Goal: Task Accomplishment & Management: Use online tool/utility

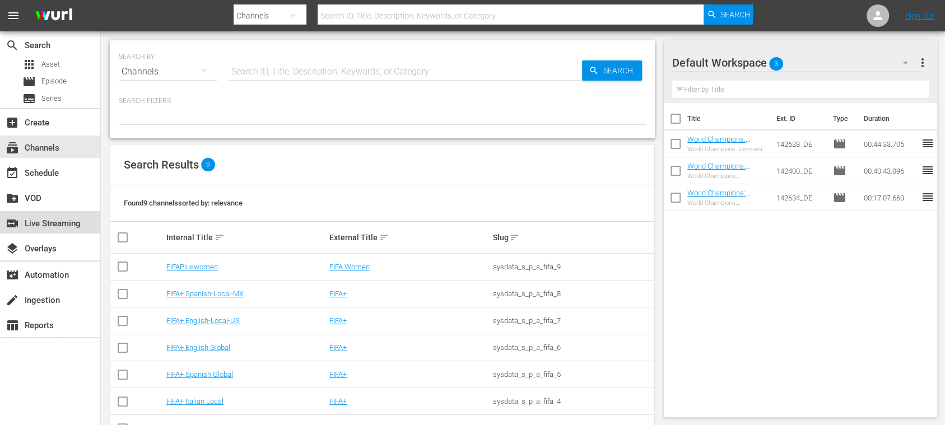
click at [63, 221] on div "switch_video Live Streaming" at bounding box center [31, 222] width 63 height 10
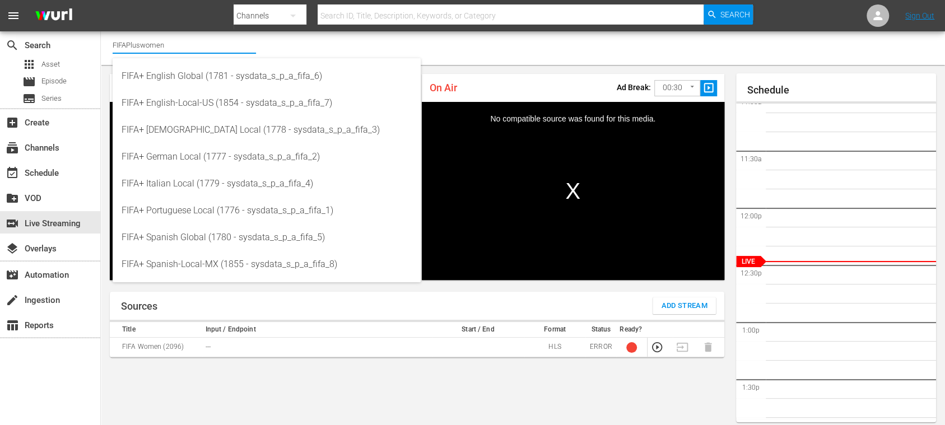
drag, startPoint x: 185, startPoint y: 44, endPoint x: 208, endPoint y: 39, distance: 24.0
click at [208, 39] on input "FIFAPluswomen" at bounding box center [184, 44] width 143 height 27
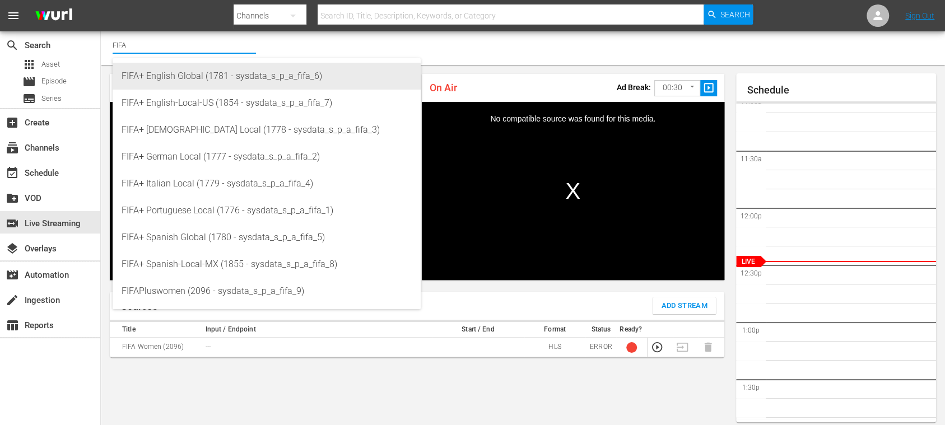
click at [203, 73] on div "FIFA+ English Global (1781 - sysdata_s_p_a_fifa_6)" at bounding box center [267, 76] width 290 height 27
type input "FIFA+ English Global (1781 - sysdata_s_p_a_fifa_6)"
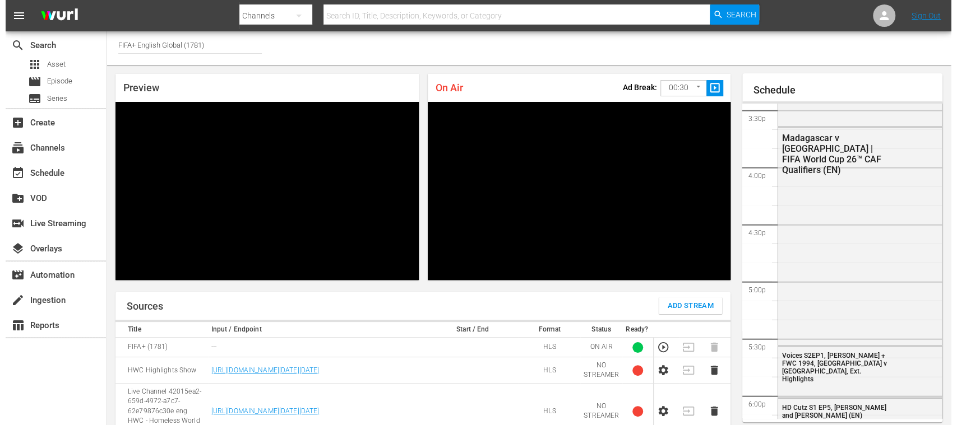
scroll to position [1678, 0]
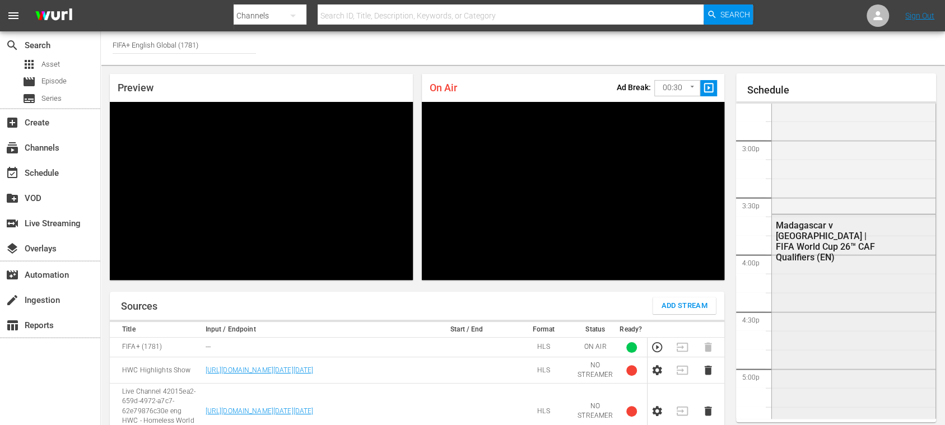
click at [847, 237] on div "Madagascar v [GEOGRAPHIC_DATA] | FIFA World Cup 26™ CAF Qualifiers (EN)" at bounding box center [829, 241] width 107 height 43
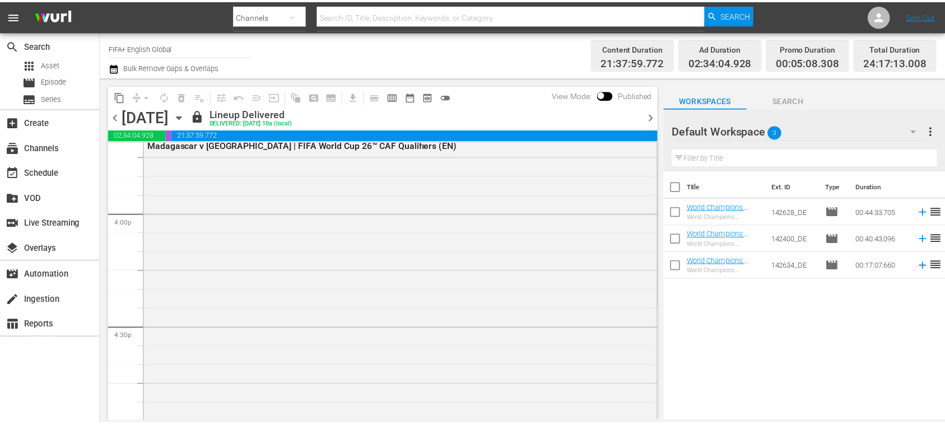
scroll to position [3387, 0]
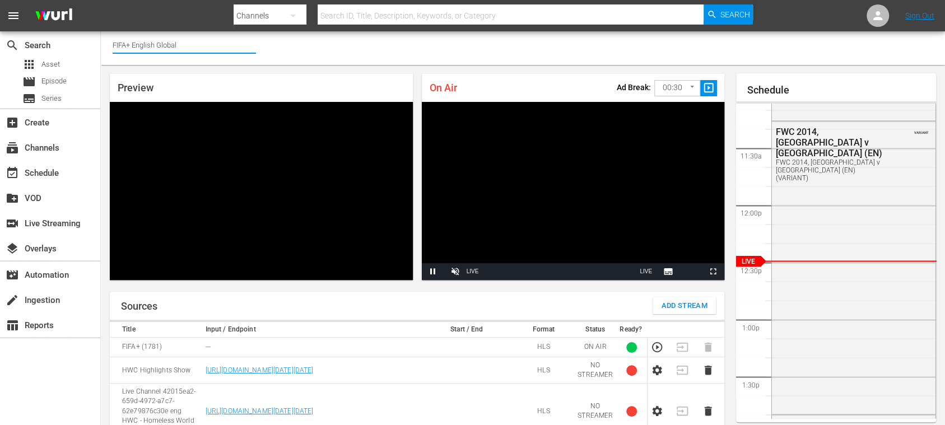
drag, startPoint x: 133, startPoint y: 40, endPoint x: 187, endPoint y: 47, distance: 54.8
click at [187, 47] on input "FIFA+ English Global" at bounding box center [184, 44] width 143 height 27
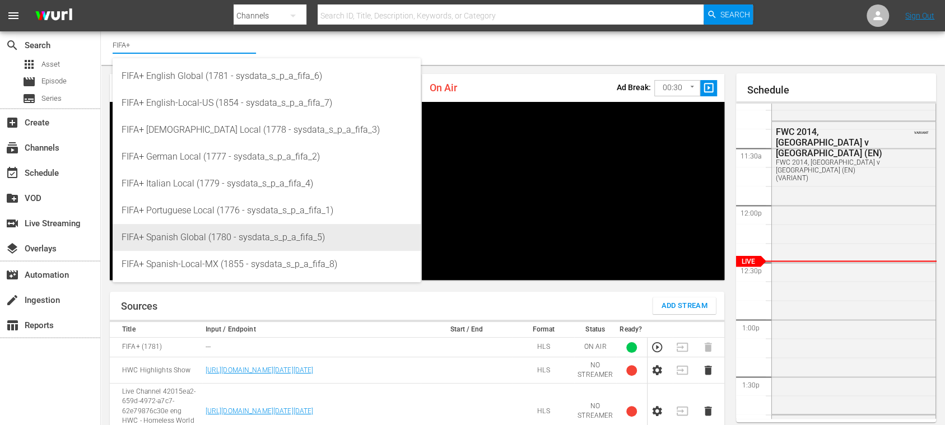
click at [202, 240] on div "FIFA+ Spanish Global (1780 - sysdata_s_p_a_fifa_5)" at bounding box center [267, 237] width 290 height 27
type input "FIFA+ Spanish Global (1780 - sysdata_s_p_a_fifa_5)"
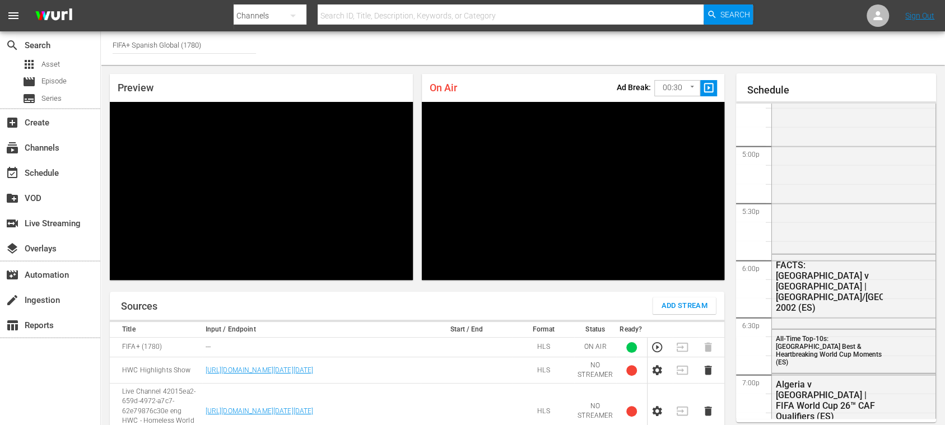
scroll to position [2000, 0]
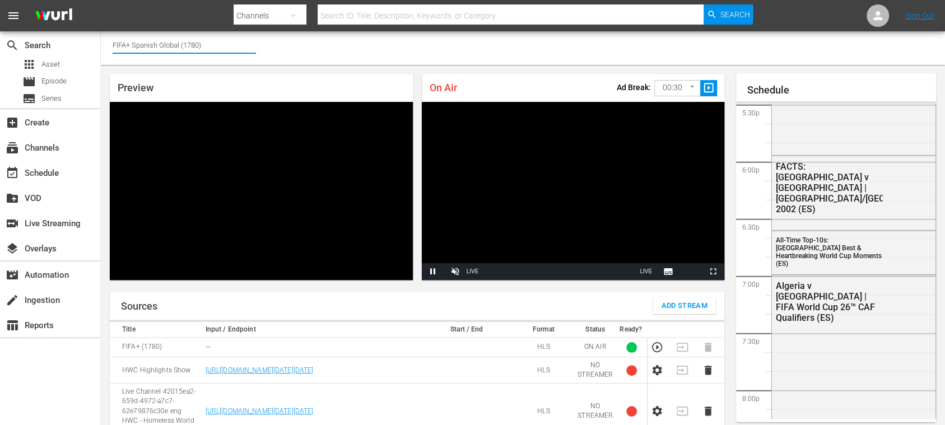
drag, startPoint x: 134, startPoint y: 45, endPoint x: 221, endPoint y: 48, distance: 86.9
click at [221, 48] on input "FIFA+ Spanish Global (1780)" at bounding box center [184, 44] width 143 height 27
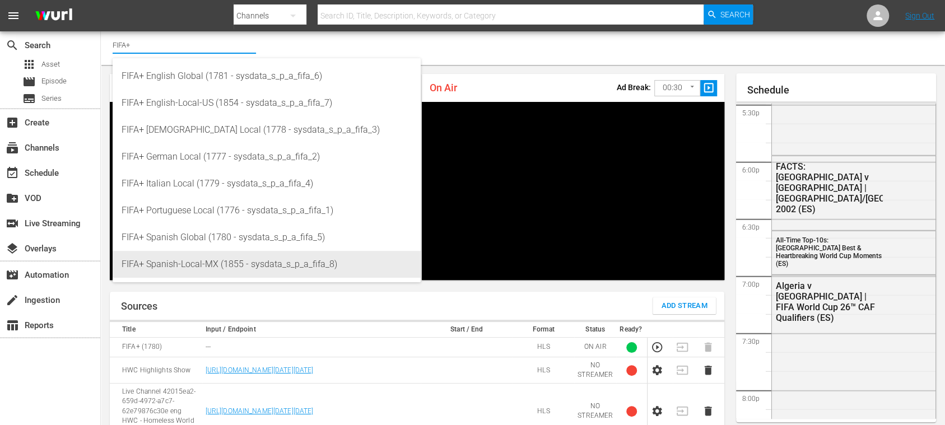
click at [194, 261] on div "FIFA+ Spanish-Local-MX (1855 - sysdata_s_p_a_fifa_8)" at bounding box center [267, 264] width 290 height 27
type input "FIFA+ Spanish-Local-MX (1855 - sysdata_s_p_a_fifa_8)"
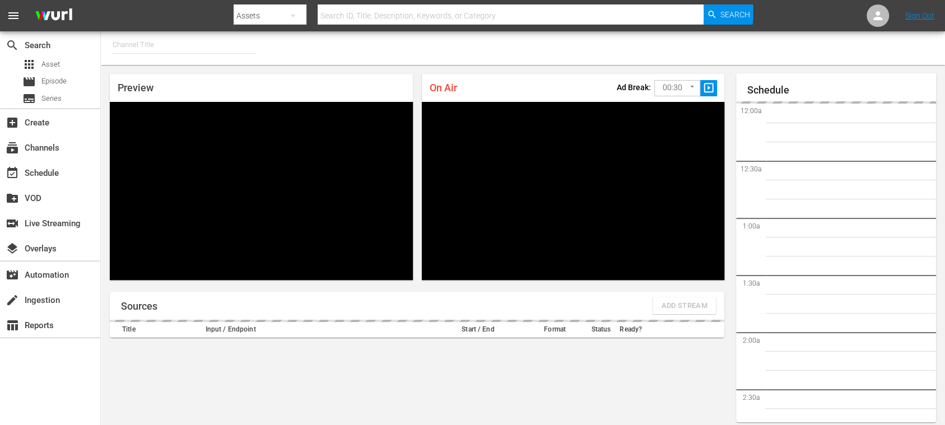
type input "FIFA+ [DEMOGRAPHIC_DATA]-Local-MX (1855)"
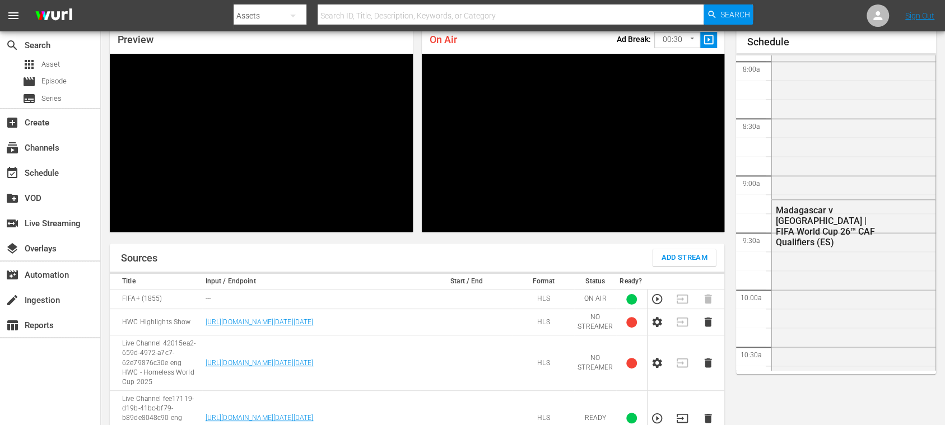
scroll to position [974, 0]
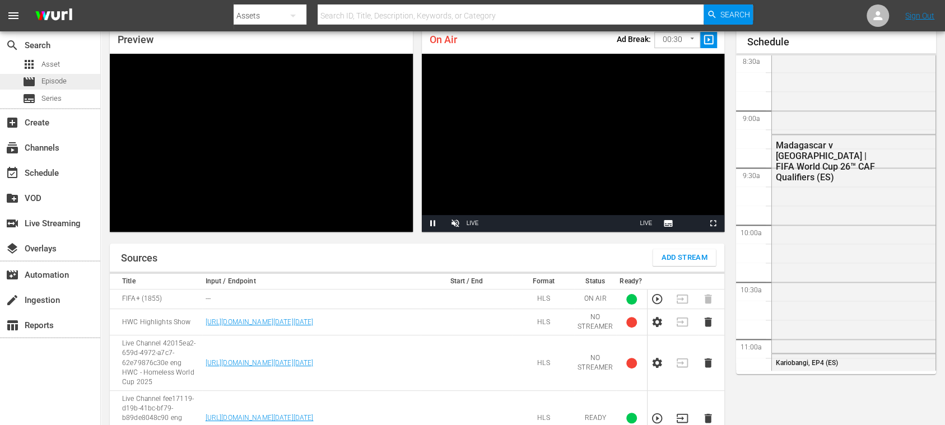
click at [57, 84] on span "Episode" at bounding box center [53, 81] width 25 height 11
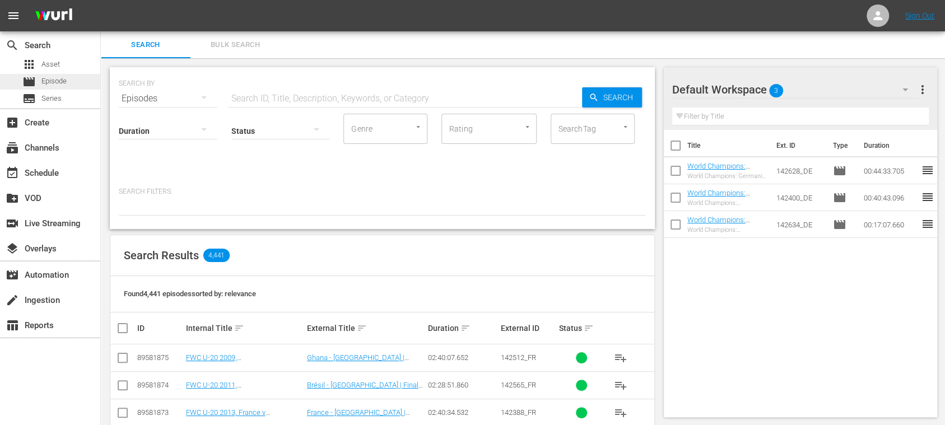
click at [54, 75] on div "movie Episode" at bounding box center [44, 82] width 44 height 16
click at [240, 86] on input "text" at bounding box center [406, 98] width 354 height 27
paste input "134760_DE"
type input "134760_DE"
click at [603, 94] on span "Search" at bounding box center [620, 97] width 43 height 20
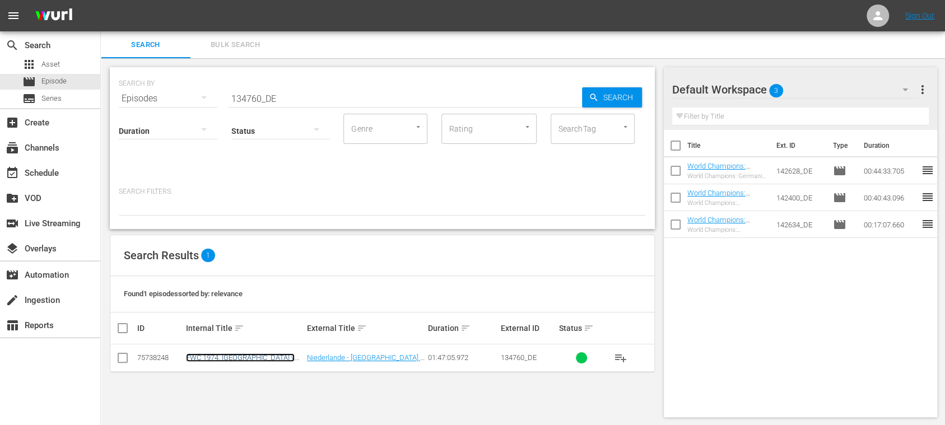
click at [286, 355] on link "FWC 1974, Netherlands v Germany FR, Final - FMR (DE)" at bounding box center [244, 366] width 117 height 25
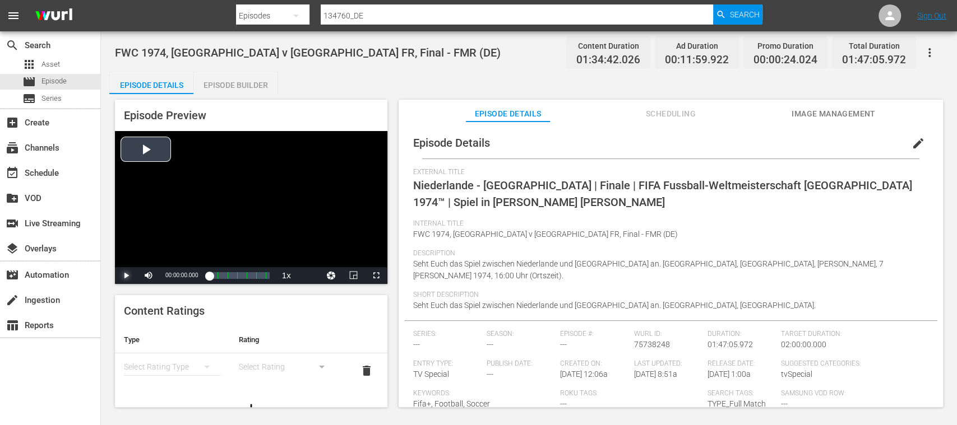
click at [126, 276] on span "Video Player" at bounding box center [126, 276] width 0 height 0
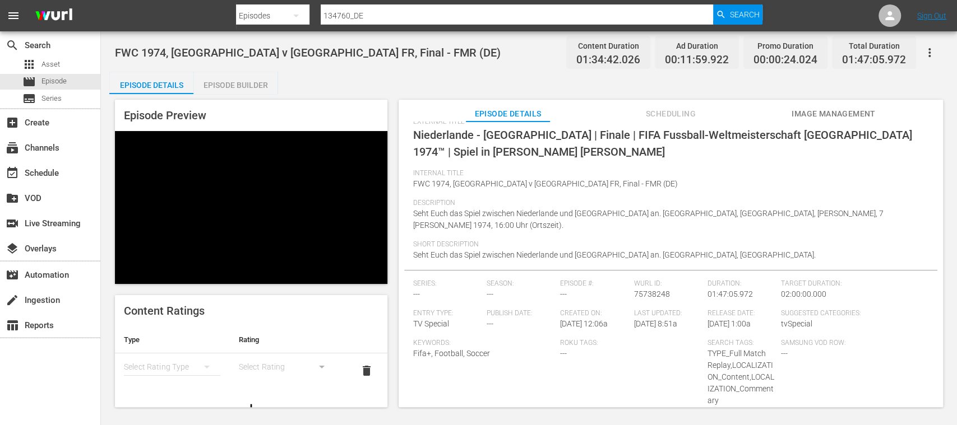
scroll to position [10, 0]
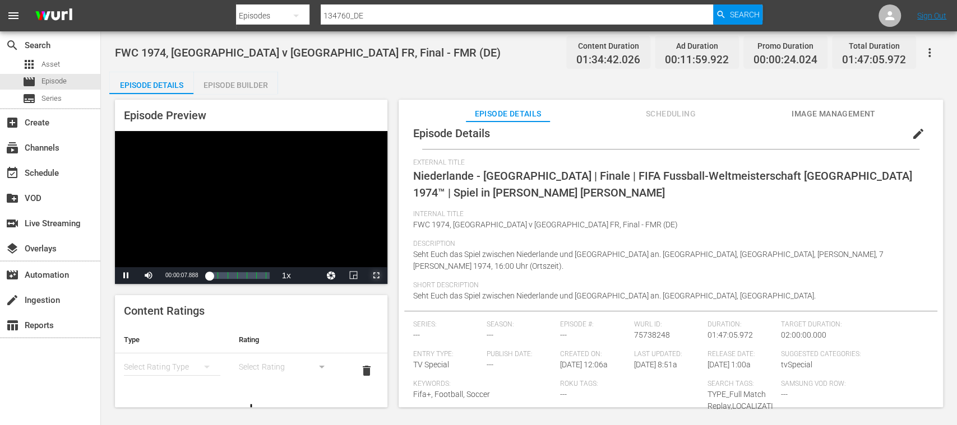
click at [376, 276] on span "Video Player" at bounding box center [376, 276] width 0 height 0
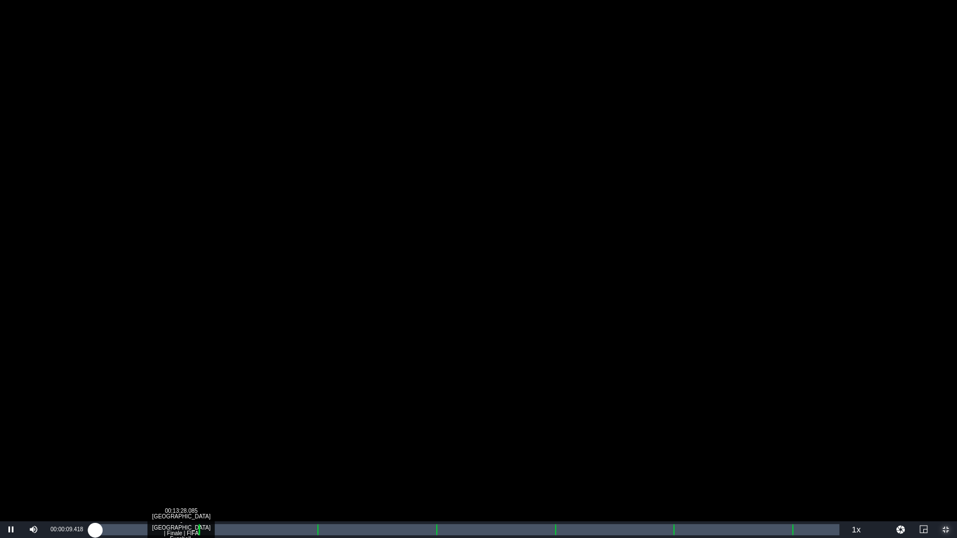
click at [188, 425] on div "Loaded : 0.21% 00:13:28.085 Niederlande - Bundesrepublik Deutschland | Finale |…" at bounding box center [466, 529] width 745 height 11
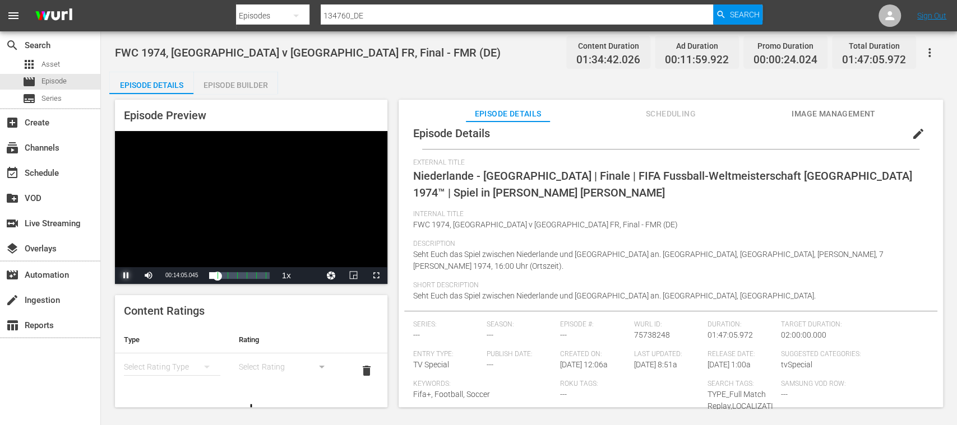
click at [126, 276] on span "Video Player" at bounding box center [126, 276] width 0 height 0
click at [53, 84] on span "Episode" at bounding box center [53, 81] width 25 height 11
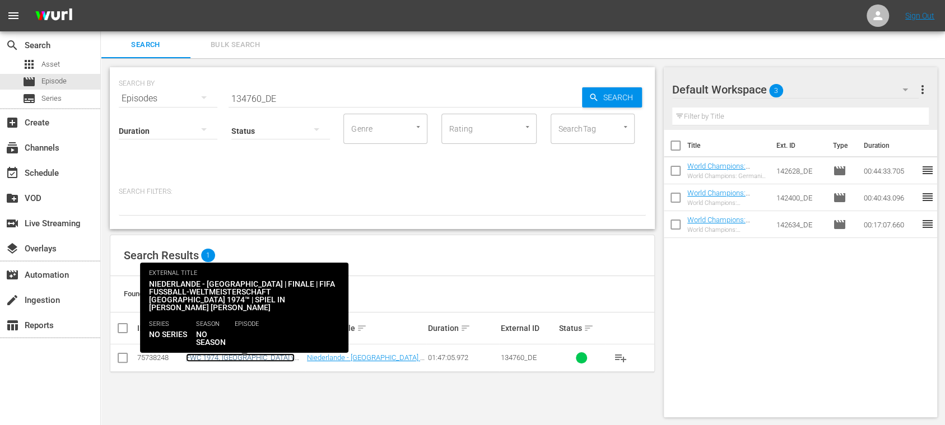
click at [222, 354] on link "FWC 1974, Netherlands v Germany FR, Final - FMR (DE)" at bounding box center [244, 366] width 117 height 25
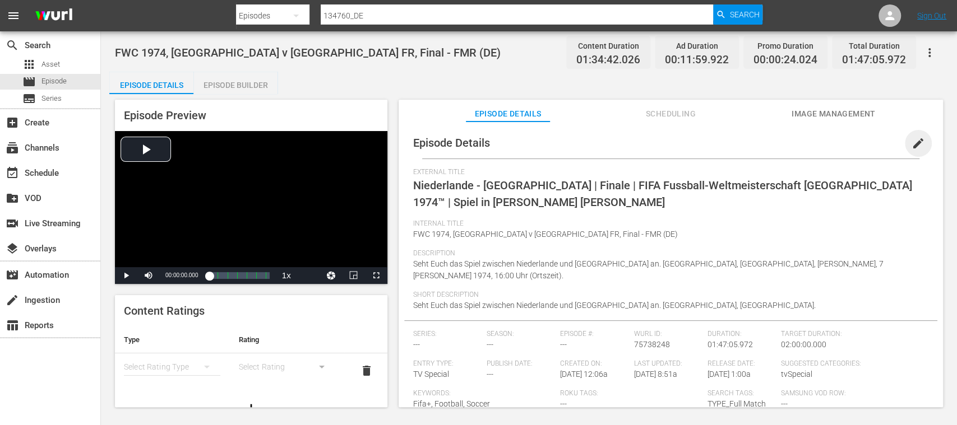
click at [912, 144] on span "edit" at bounding box center [917, 143] width 13 height 13
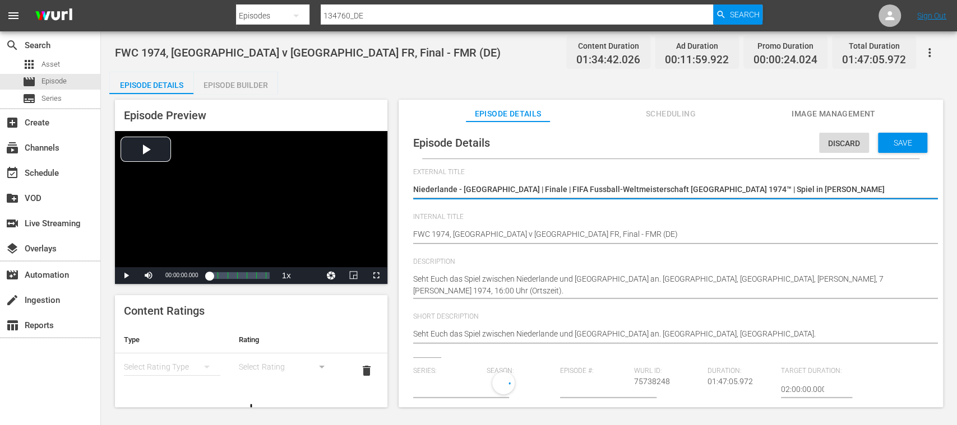
type input "No Series"
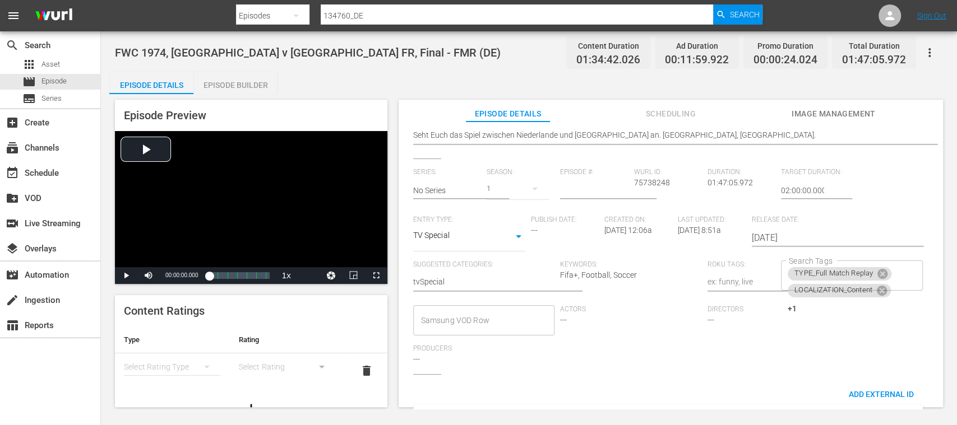
scroll to position [266, 0]
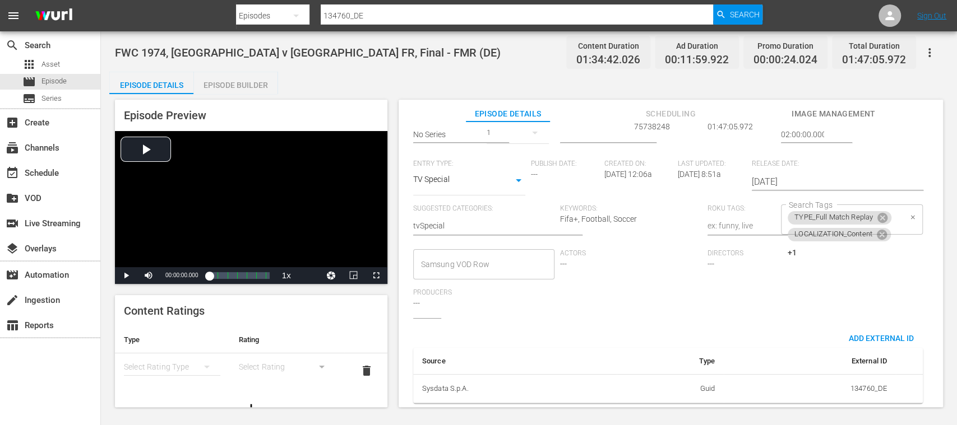
click at [898, 210] on div "TYPE_Full Match Replay LOCALIZATION_Content +1 Search Tags" at bounding box center [852, 220] width 142 height 30
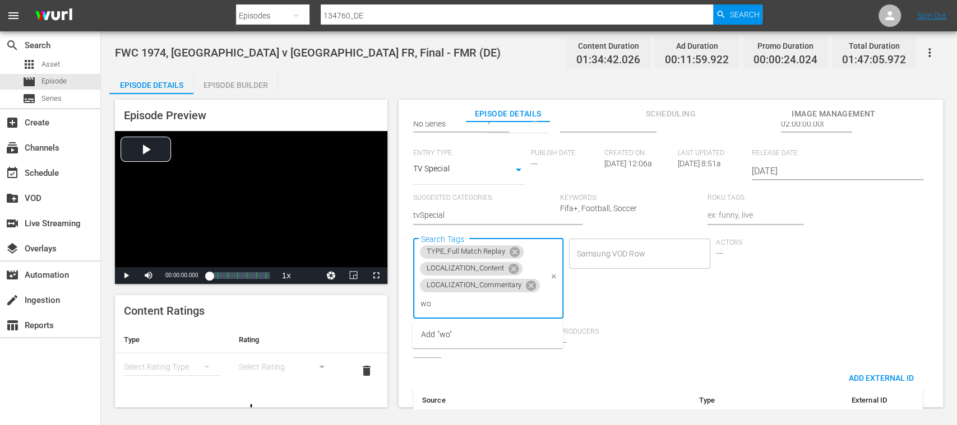
type input "w"
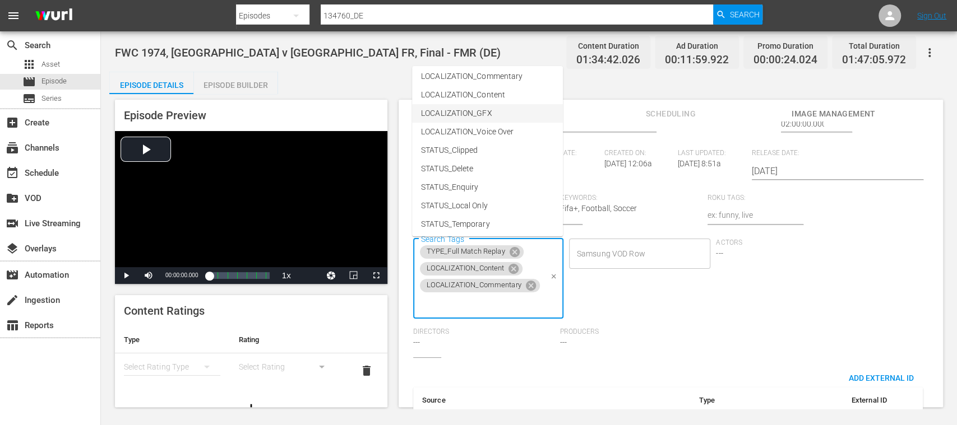
scroll to position [0, 0]
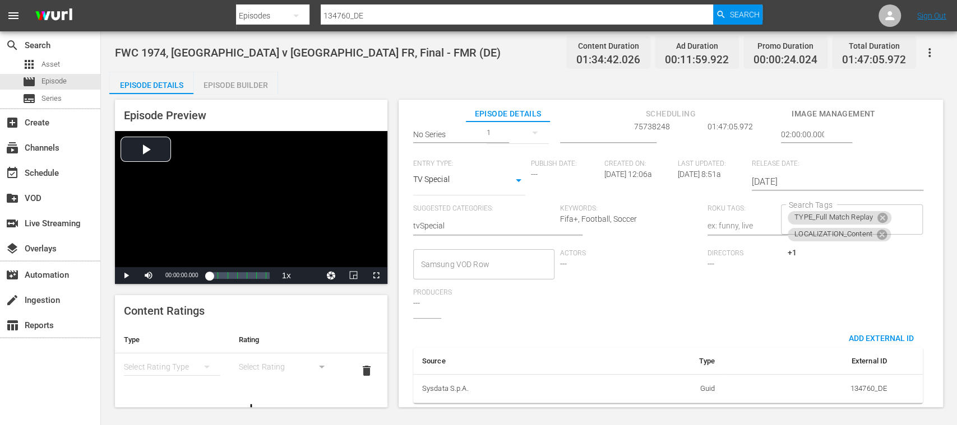
click at [548, 387] on table "Source Type External ID Sysdata S.p.A. Guid 134760_DE" at bounding box center [667, 376] width 509 height 56
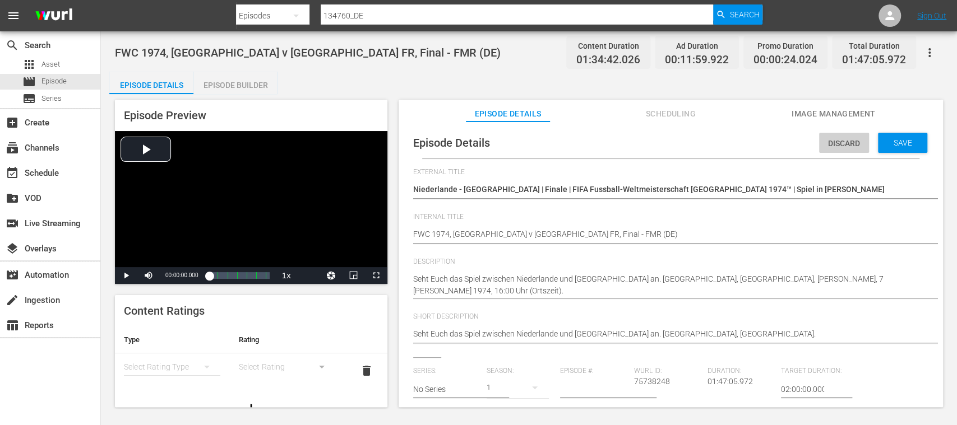
click at [842, 146] on span "Discard" at bounding box center [844, 143] width 50 height 9
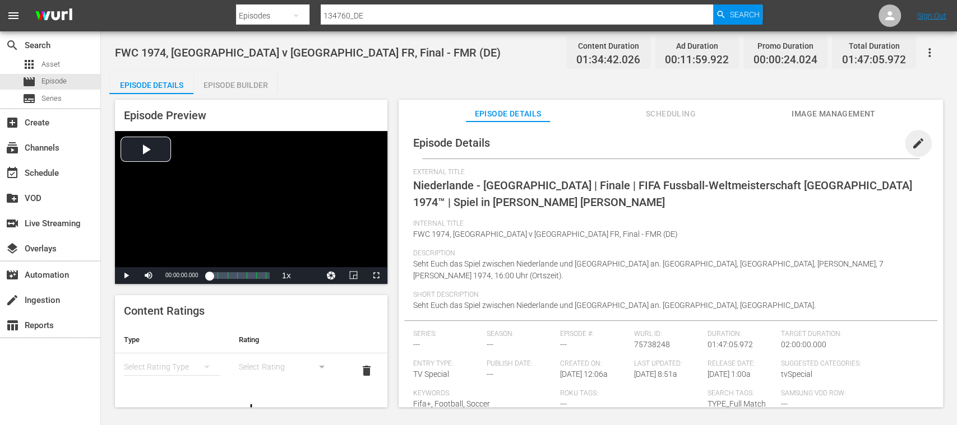
click at [911, 145] on span "edit" at bounding box center [917, 143] width 13 height 13
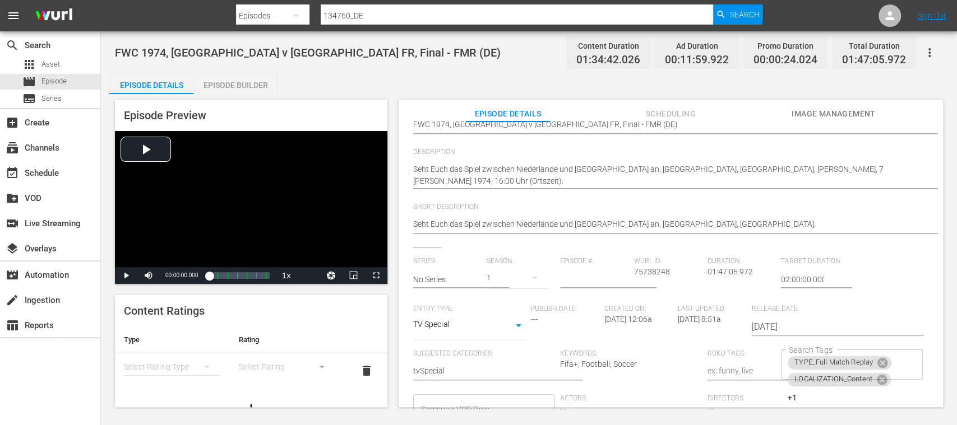
scroll to position [155, 0]
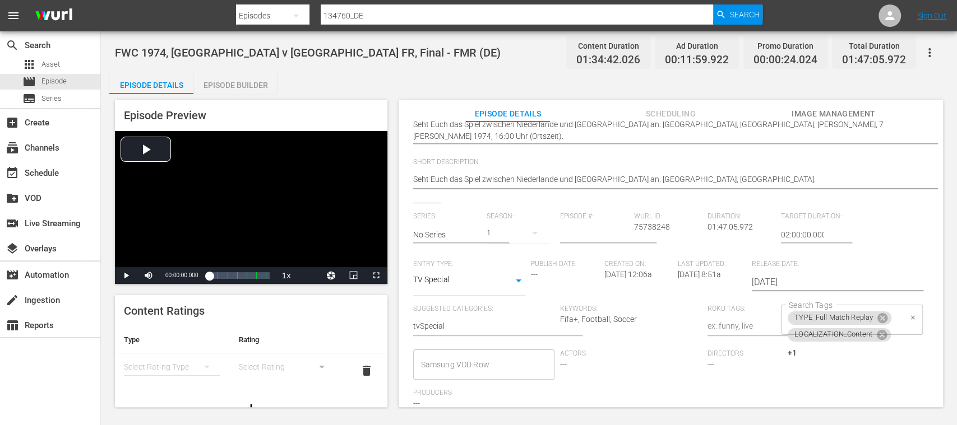
click at [907, 319] on div at bounding box center [912, 318] width 11 height 12
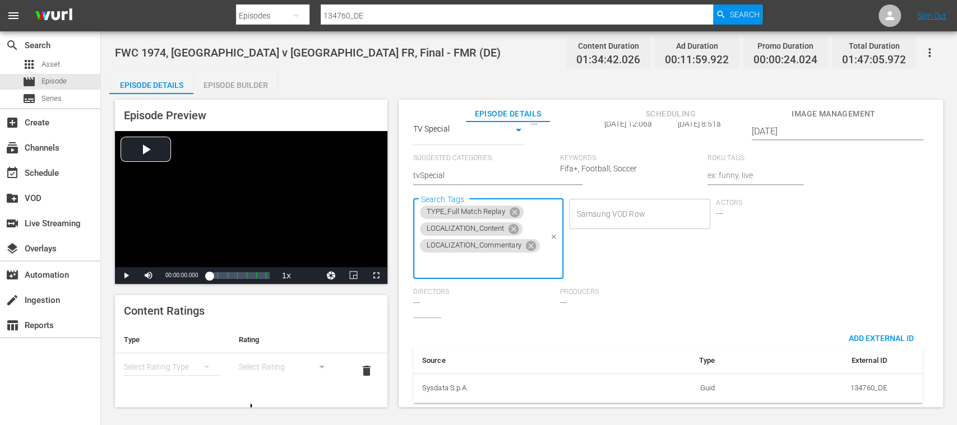
scroll to position [316, 0]
click at [437, 256] on input "Search Tags" at bounding box center [479, 264] width 123 height 20
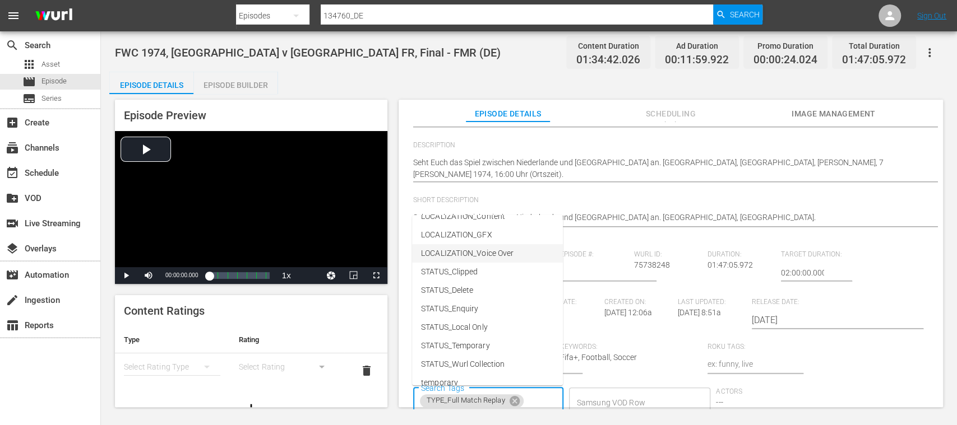
scroll to position [124, 0]
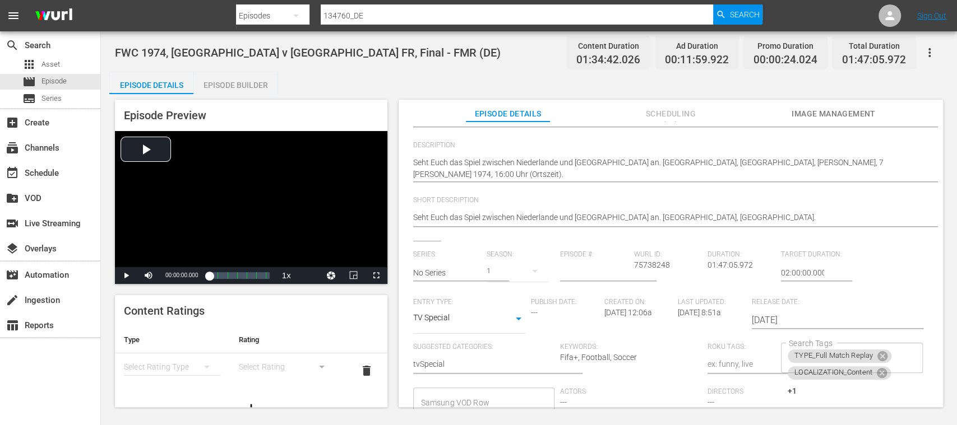
click at [837, 367] on div "Series: No Series Season: 1 Episode #: Wurl ID: 75738248 Duration: 01:47:05.972…" at bounding box center [670, 354] width 515 height 206
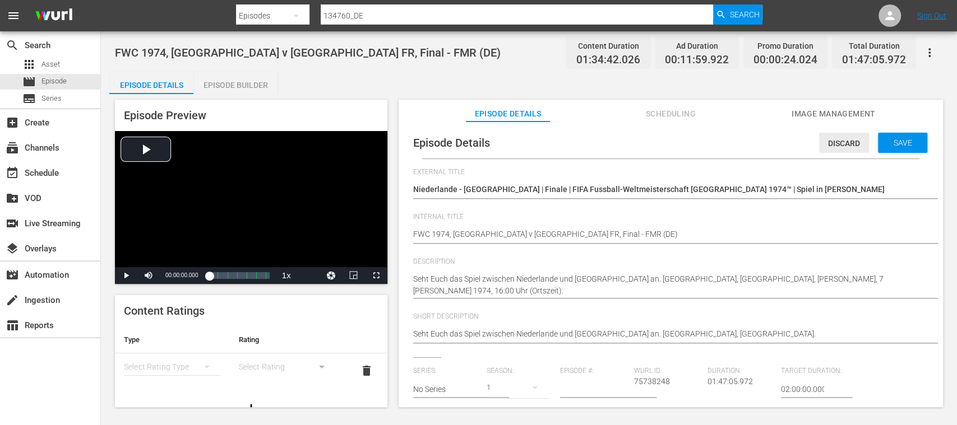
click at [848, 147] on span "Discard" at bounding box center [844, 143] width 50 height 9
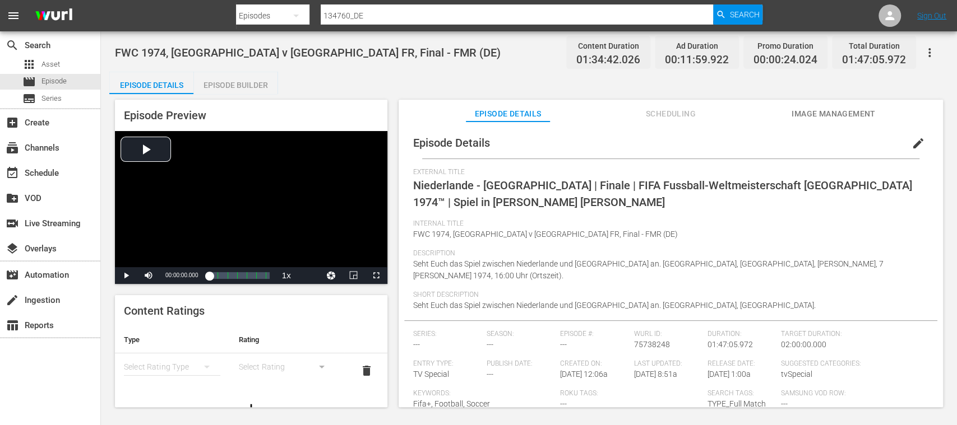
click at [911, 138] on span "edit" at bounding box center [917, 143] width 13 height 13
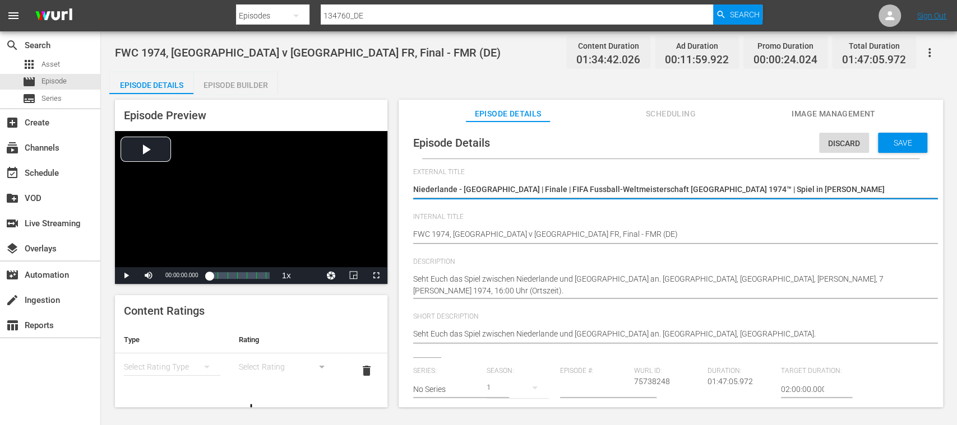
scroll to position [199, 0]
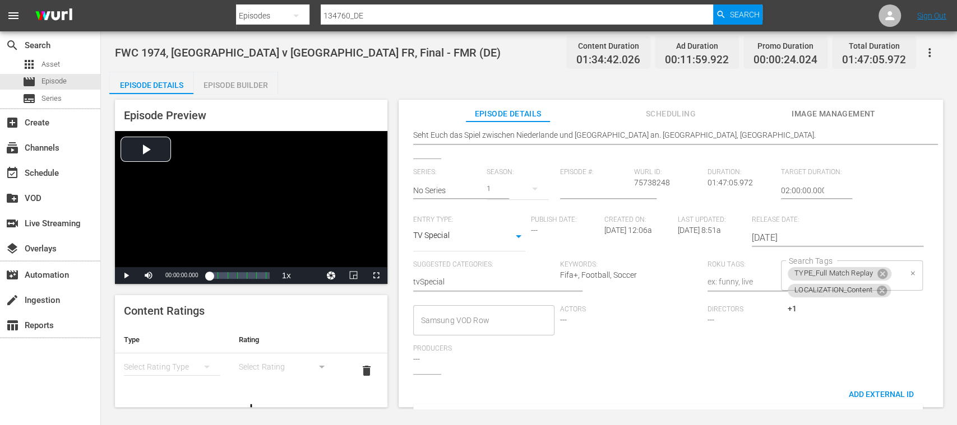
click at [897, 282] on div "TYPE_Full Match Replay LOCALIZATION_Content +1 Search Tags" at bounding box center [852, 276] width 142 height 30
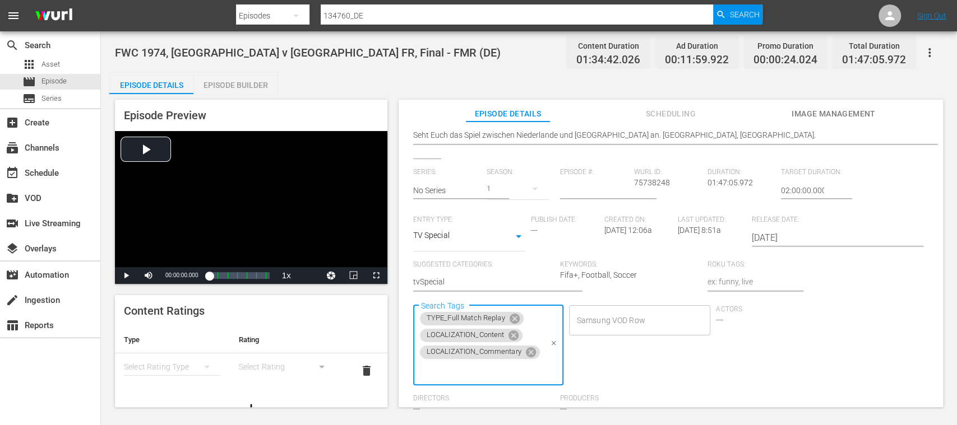
click at [463, 373] on input "Search Tags" at bounding box center [479, 371] width 123 height 20
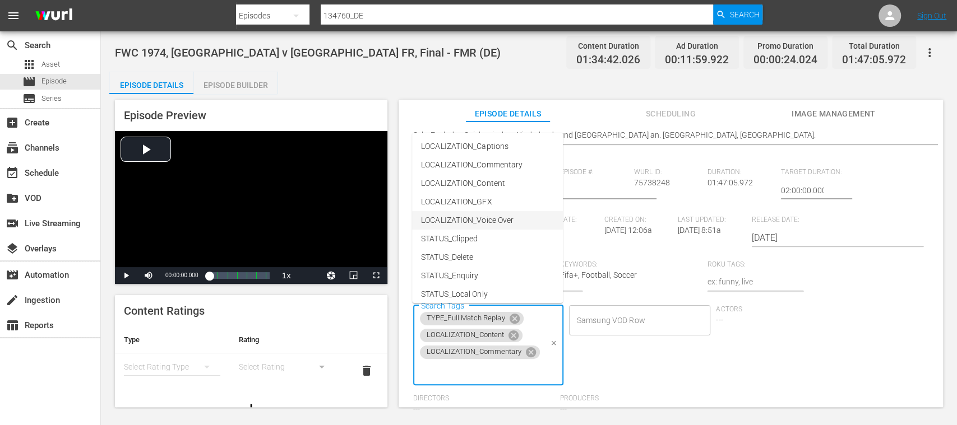
click at [727, 373] on div "Series: No Series Season: 1 Episode #: Wurl ID: 75738248 Duration: 01:47:05.972…" at bounding box center [670, 296] width 515 height 256
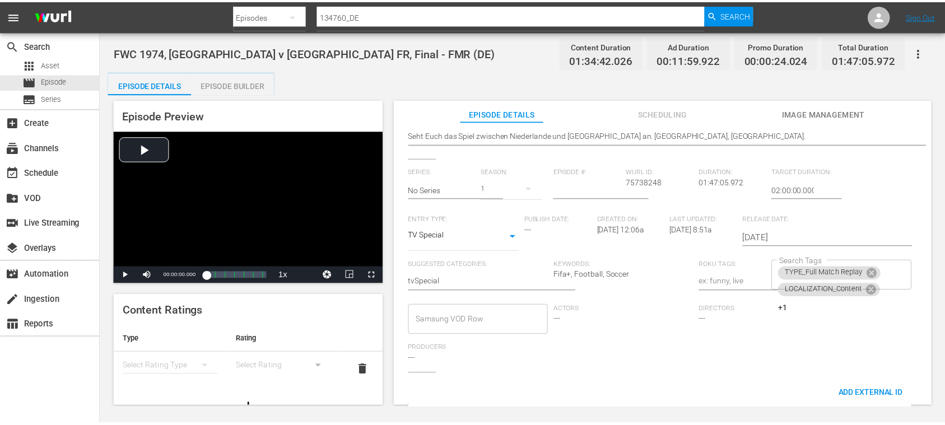
scroll to position [0, 0]
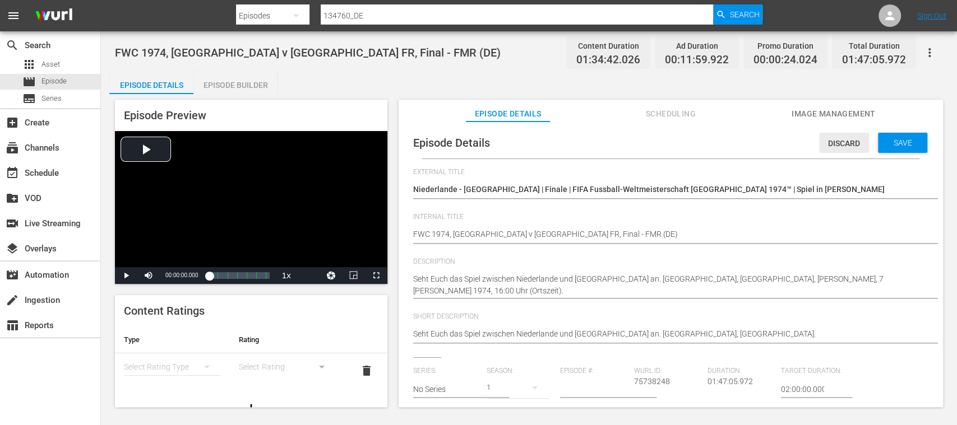
click at [845, 145] on span "Discard" at bounding box center [844, 143] width 50 height 9
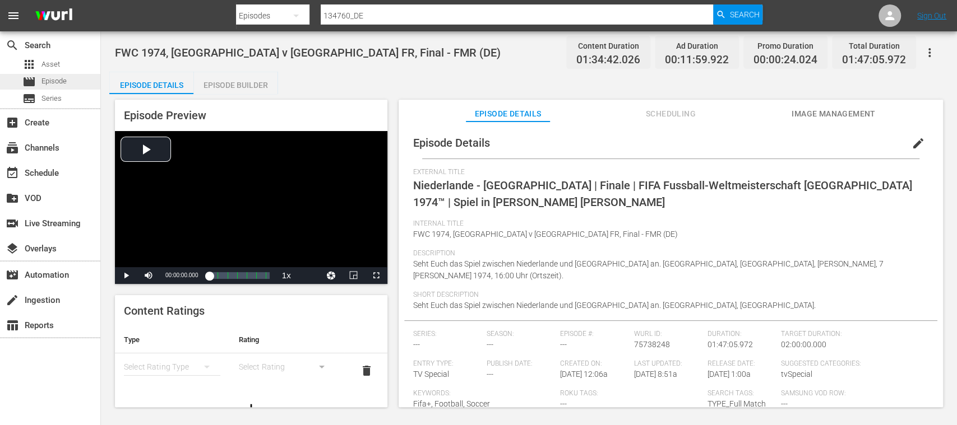
click at [60, 81] on span "Episode" at bounding box center [53, 81] width 25 height 11
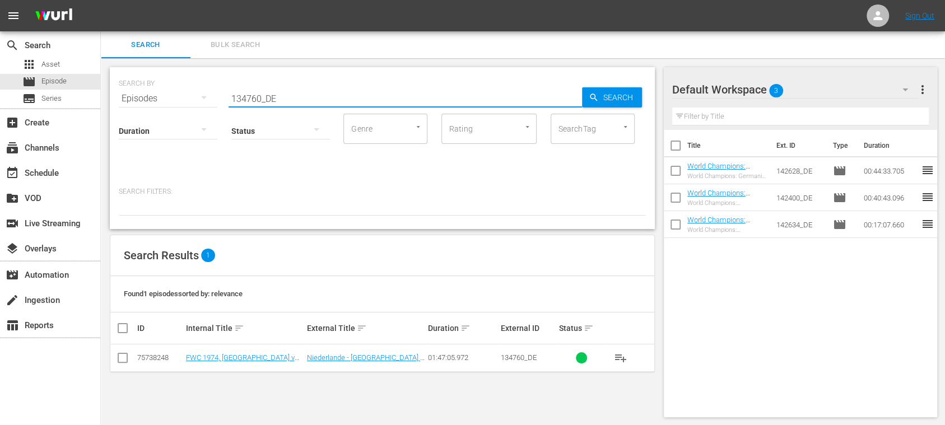
drag, startPoint x: 282, startPoint y: 100, endPoint x: 178, endPoint y: 97, distance: 104.8
click at [178, 97] on div "SEARCH BY Search By Episodes Search ID, Title, Description, Keywords, or Catego…" at bounding box center [382, 92] width 527 height 40
paste input "0587"
paste input "130587"
drag, startPoint x: 416, startPoint y: 96, endPoint x: 123, endPoint y: 94, distance: 293.1
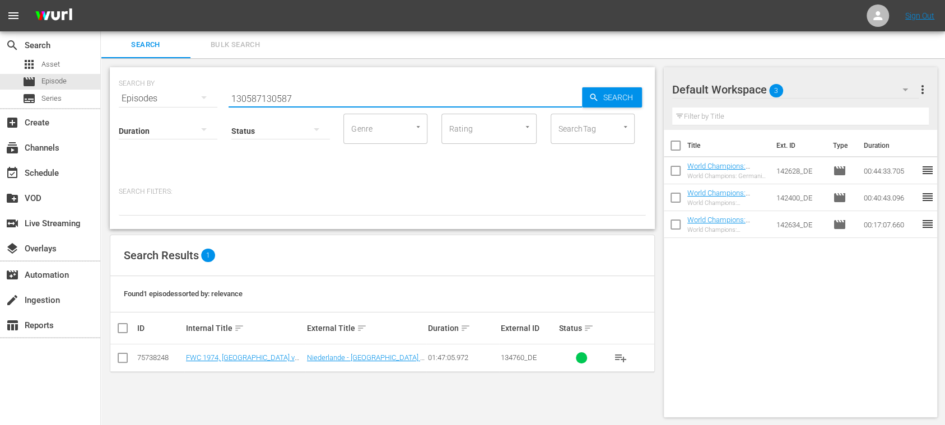
click at [119, 94] on div "SEARCH BY Search By Episodes Search ID, Title, Description, Keywords, or Catego…" at bounding box center [382, 92] width 527 height 40
paste input "text"
drag, startPoint x: 349, startPoint y: 98, endPoint x: 526, endPoint y: 110, distance: 177.5
click at [521, 111] on input "130587" at bounding box center [406, 98] width 354 height 27
type input "130587"
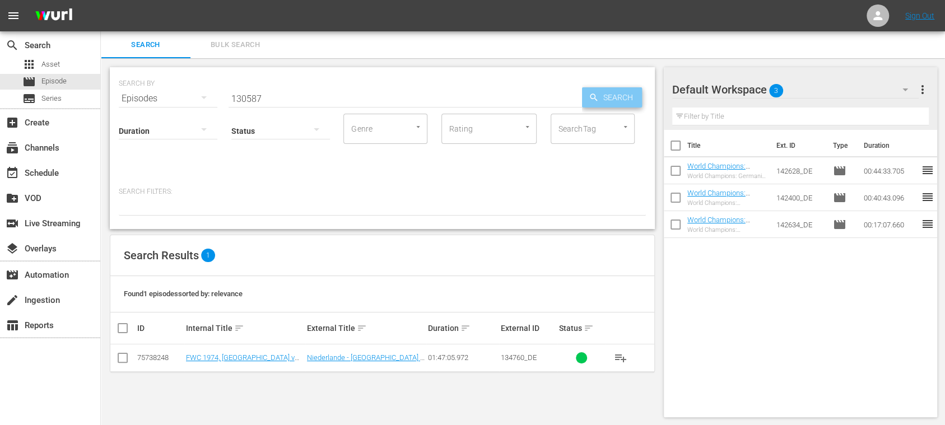
click at [615, 99] on span "Search" at bounding box center [620, 97] width 43 height 20
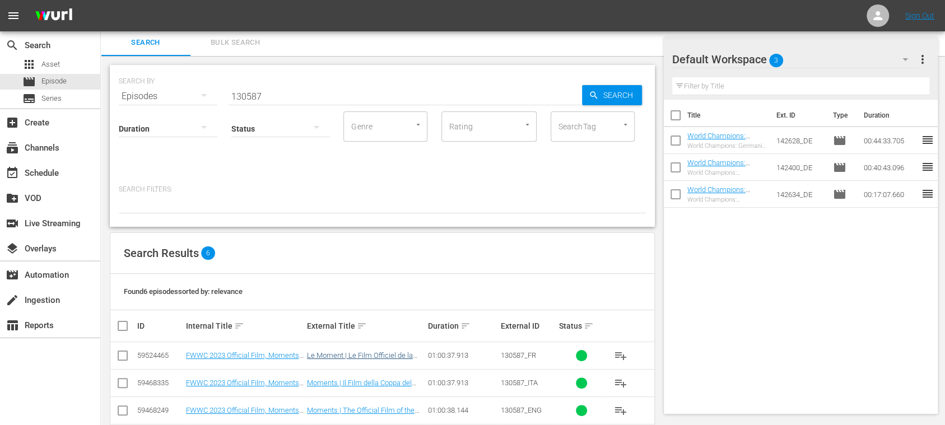
scroll to position [103, 0]
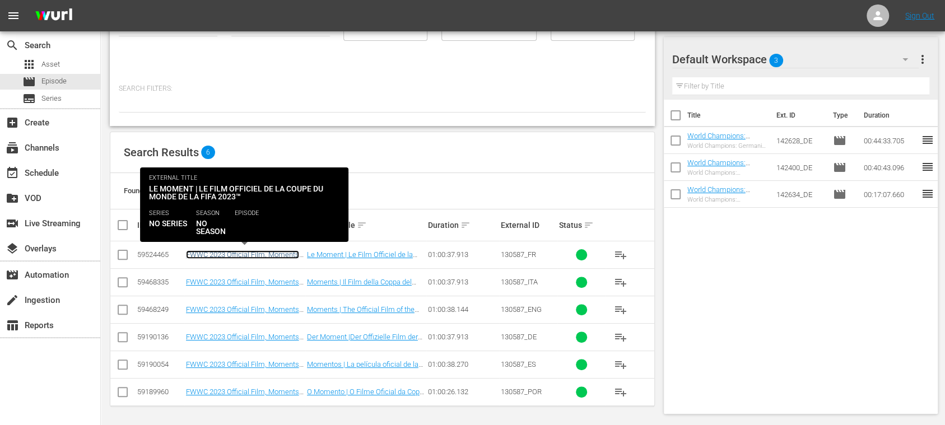
click at [268, 252] on link "FWWC 2023 Official Film, Moments (FR)" at bounding box center [242, 259] width 113 height 17
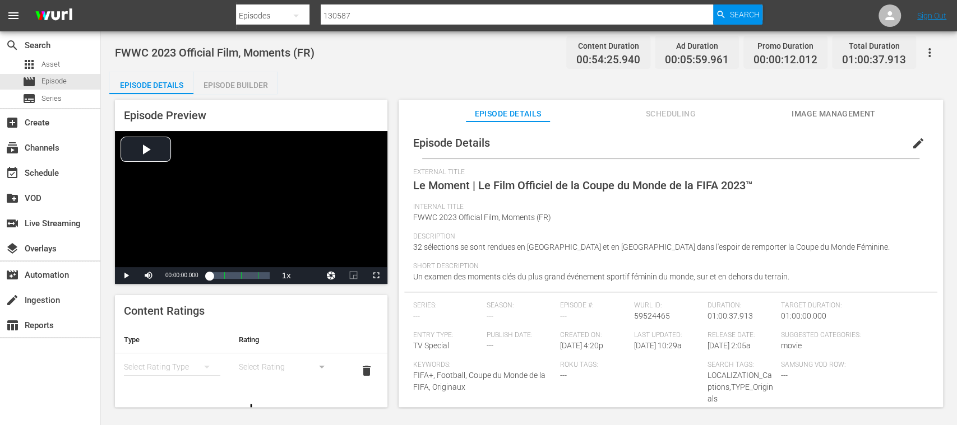
click at [809, 110] on span "Image Management" at bounding box center [833, 114] width 84 height 14
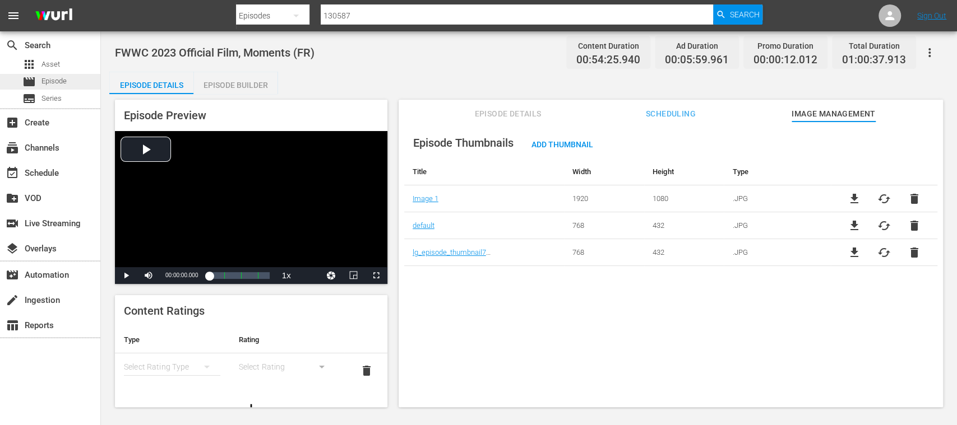
click at [55, 80] on span "Episode" at bounding box center [53, 81] width 25 height 11
